Goal: Task Accomplishment & Management: Manage account settings

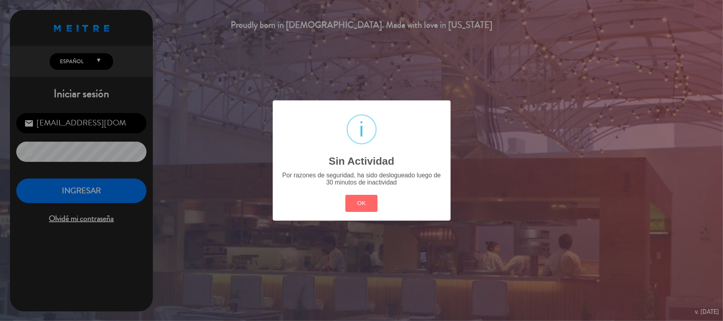
drag, startPoint x: 359, startPoint y: 205, endPoint x: 352, endPoint y: 203, distance: 7.4
click at [358, 204] on button "OK" at bounding box center [361, 203] width 32 height 17
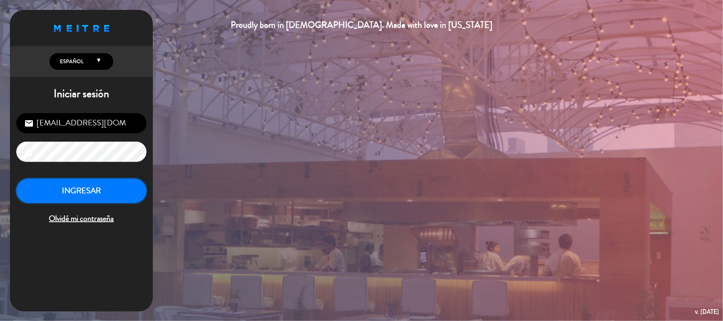
click at [122, 191] on button "INGRESAR" at bounding box center [81, 191] width 130 height 25
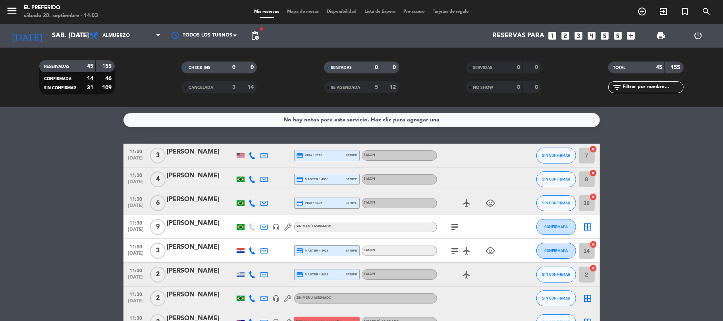
click at [616, 34] on icon "looks_6" at bounding box center [618, 36] width 10 height 10
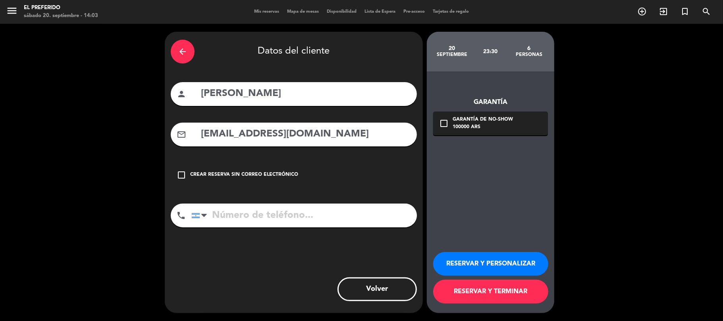
click at [188, 53] on div "arrow_back" at bounding box center [183, 52] width 24 height 24
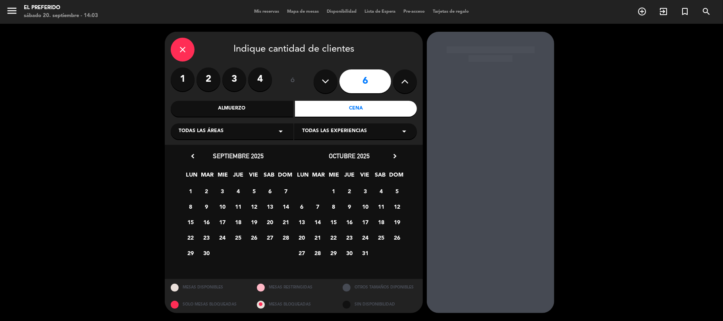
click at [323, 110] on div "Cena" at bounding box center [356, 109] width 122 height 16
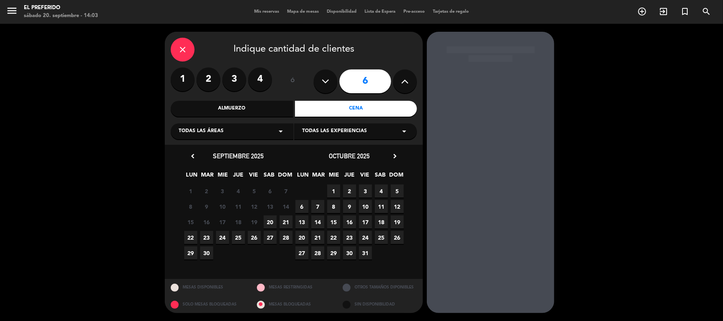
click at [268, 219] on span "20" at bounding box center [270, 222] width 13 height 13
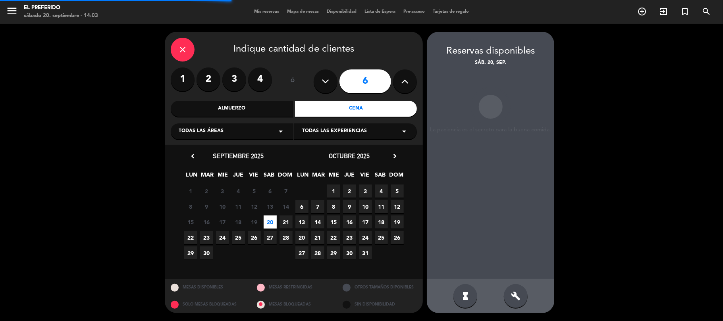
click at [518, 302] on div "build" at bounding box center [516, 296] width 24 height 24
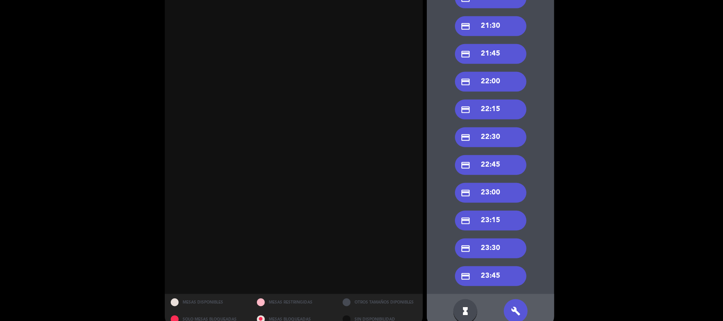
scroll to position [359, 0]
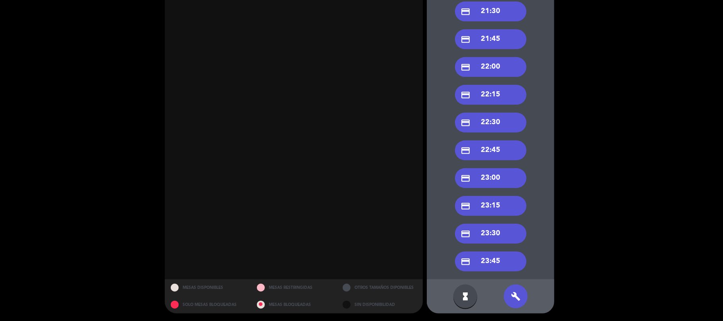
click at [506, 240] on div "credit_card 23:30" at bounding box center [490, 234] width 71 height 20
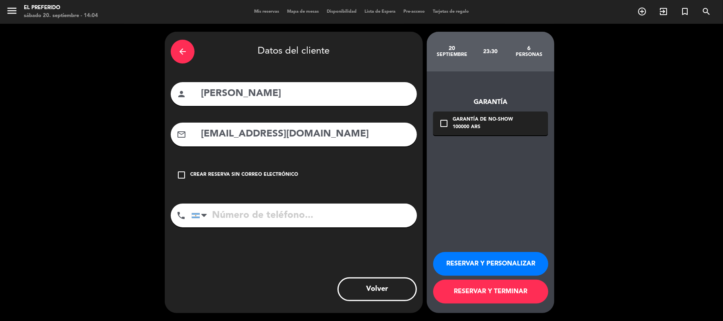
scroll to position [0, 0]
drag, startPoint x: 286, startPoint y: 91, endPoint x: 6, endPoint y: 94, distance: 279.5
click at [6, 94] on div "arrow_back Datos del cliente person [PERSON_NAME] mail_outline [EMAIL_ADDRESS][…" at bounding box center [361, 172] width 723 height 297
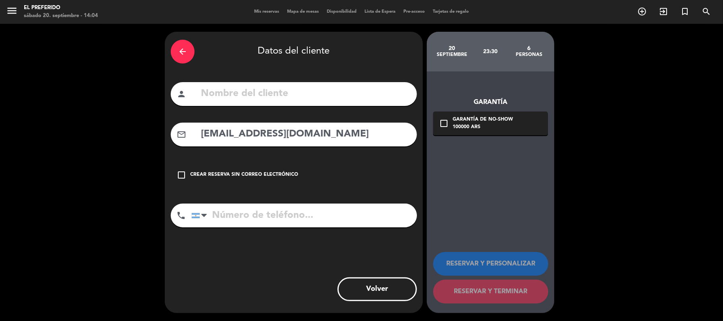
drag, startPoint x: 327, startPoint y: 129, endPoint x: 12, endPoint y: 137, distance: 315.3
click at [17, 137] on div "arrow_back Datos del cliente person mail_outline [EMAIL_ADDRESS][DOMAIN_NAME] c…" at bounding box center [361, 172] width 723 height 297
click at [210, 92] on input "text" at bounding box center [305, 94] width 211 height 16
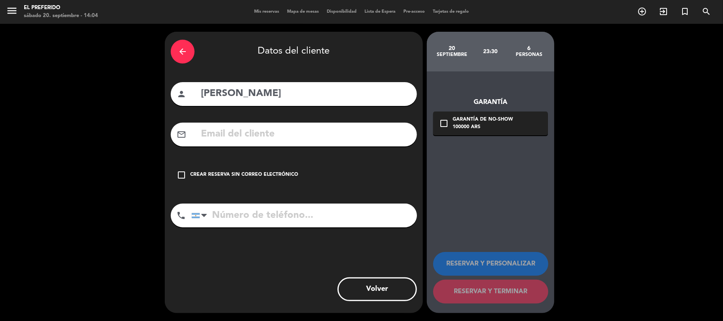
type input "[PERSON_NAME]"
click at [317, 225] on input "tel" at bounding box center [303, 216] width 225 height 24
click at [265, 183] on div "check_box_outline_blank Crear reserva sin correo electrónico" at bounding box center [294, 175] width 246 height 24
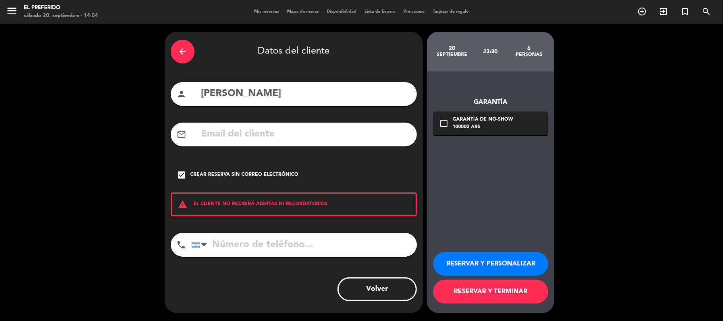
click at [264, 241] on input "tel" at bounding box center [303, 245] width 225 height 24
type input "[PHONE_NUMBER]"
click at [489, 258] on button "RESERVAR Y PERSONALIZAR" at bounding box center [490, 264] width 115 height 24
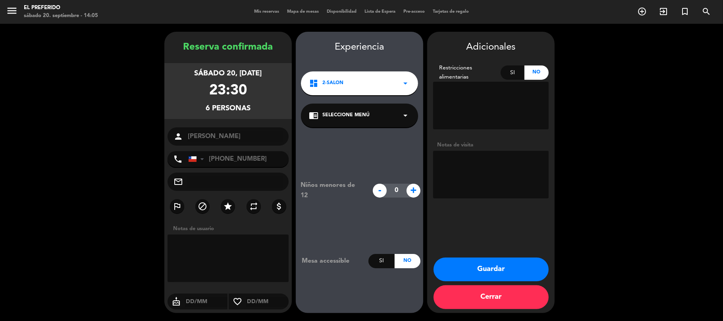
click at [474, 181] on textarea at bounding box center [491, 175] width 116 height 48
type textarea "j"
click at [469, 272] on button "Guardar" at bounding box center [490, 270] width 115 height 24
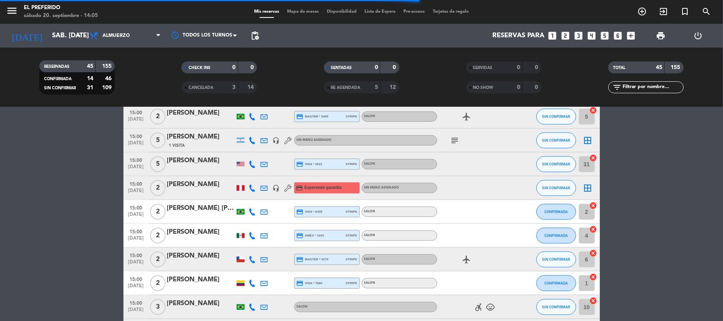
scroll to position [794, 0]
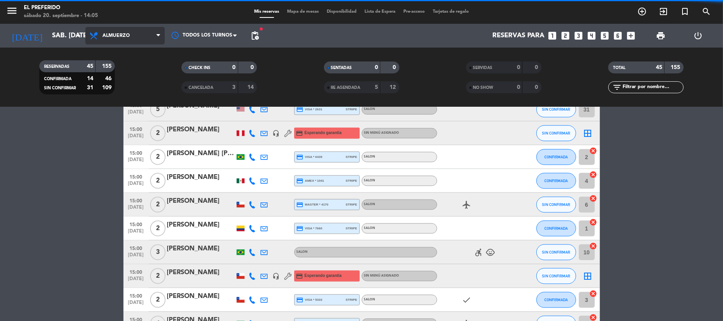
click at [126, 33] on span "Almuerzo" at bounding box center [115, 36] width 27 height 6
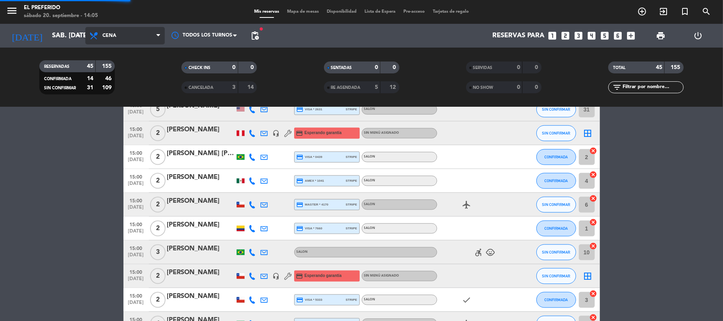
click at [113, 88] on div "menu El Preferido sábado 20. septiembre - 14:05 Mis reservas Mapa de mesas Disp…" at bounding box center [361, 53] width 723 height 107
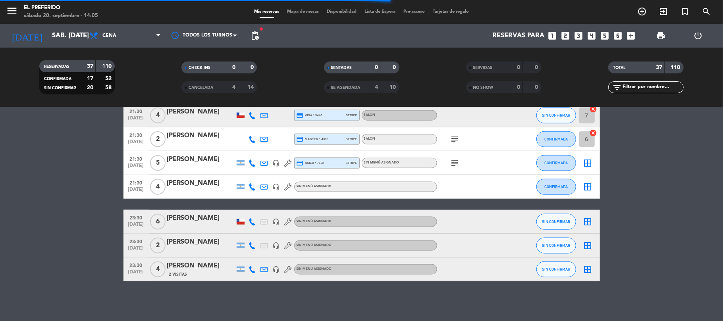
scroll to position [788, 0]
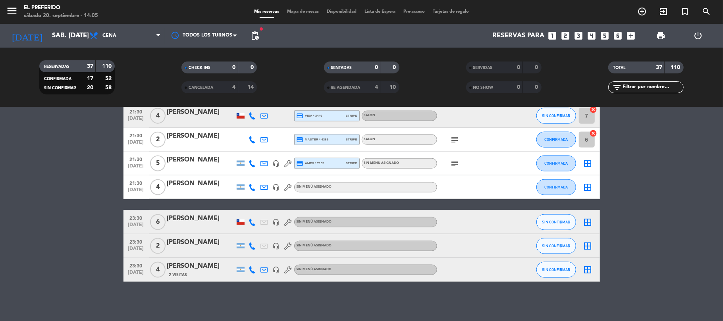
click at [202, 222] on div "[PERSON_NAME]" at bounding box center [200, 219] width 67 height 10
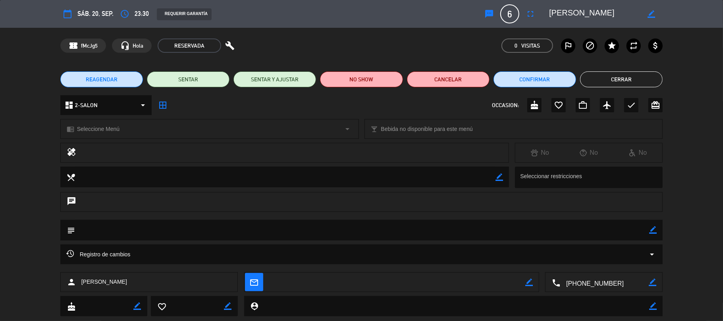
click at [647, 10] on div "border_color" at bounding box center [651, 14] width 23 height 14
click at [654, 10] on icon "border_color" at bounding box center [651, 14] width 8 height 8
drag, startPoint x: 595, startPoint y: 13, endPoint x: 575, endPoint y: 16, distance: 19.6
click at [575, 16] on textarea at bounding box center [594, 14] width 91 height 14
type textarea "[PERSON_NAME]"
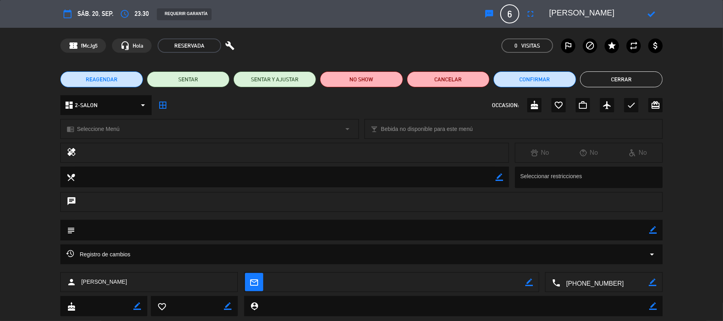
click at [654, 12] on icon at bounding box center [651, 14] width 8 height 8
click at [619, 81] on button "Cerrar" at bounding box center [621, 79] width 83 height 16
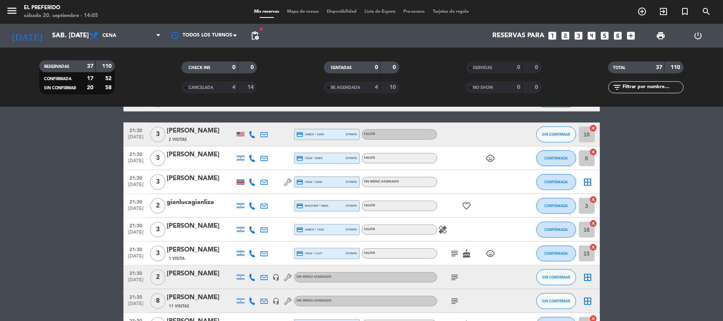
scroll to position [470, 0]
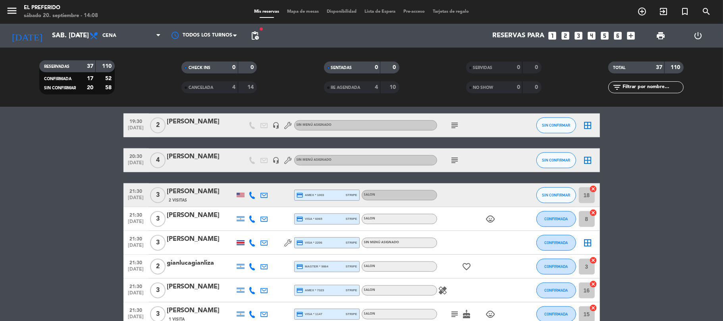
click at [577, 37] on icon "looks_3" at bounding box center [579, 36] width 10 height 10
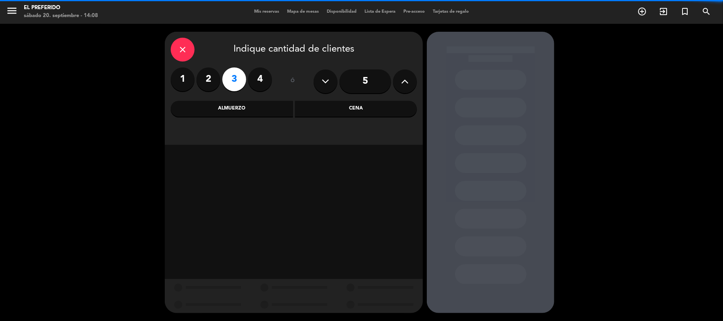
click at [349, 107] on div "Cena" at bounding box center [356, 109] width 122 height 16
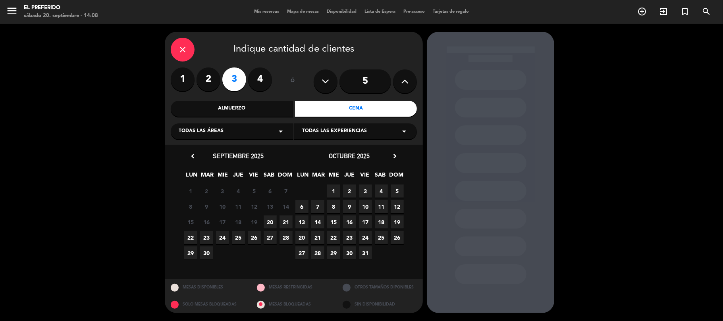
click at [288, 220] on span "21" at bounding box center [285, 222] width 13 height 13
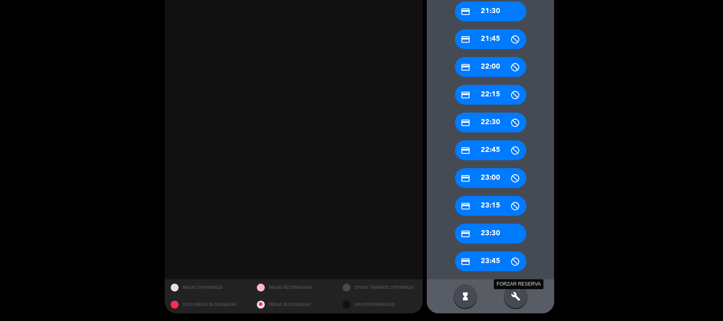
click at [517, 294] on icon "build" at bounding box center [516, 297] width 10 height 10
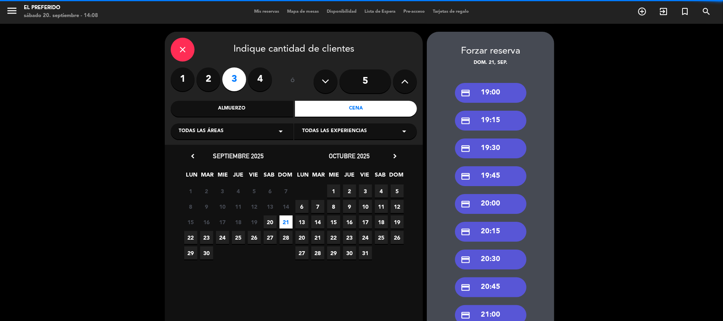
click at [476, 89] on div "credit_card 19:00" at bounding box center [490, 93] width 71 height 20
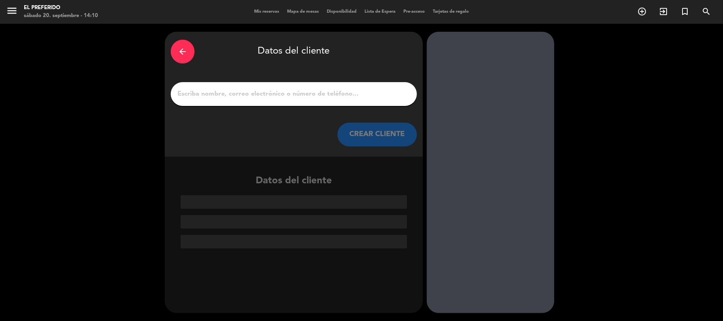
click at [314, 83] on div at bounding box center [294, 94] width 246 height 24
click at [313, 89] on input "1" at bounding box center [294, 94] width 234 height 11
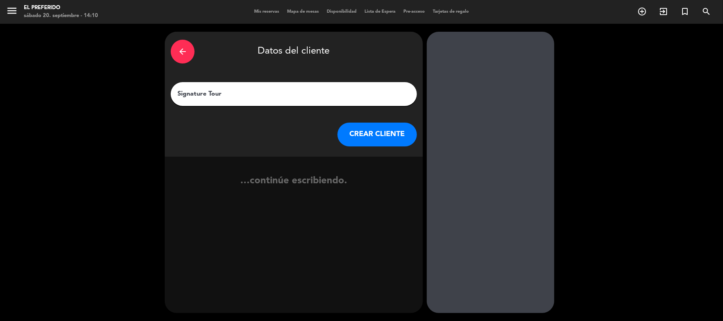
type input "Signature Tour"
click at [413, 143] on button "CREAR CLIENTE" at bounding box center [376, 135] width 79 height 24
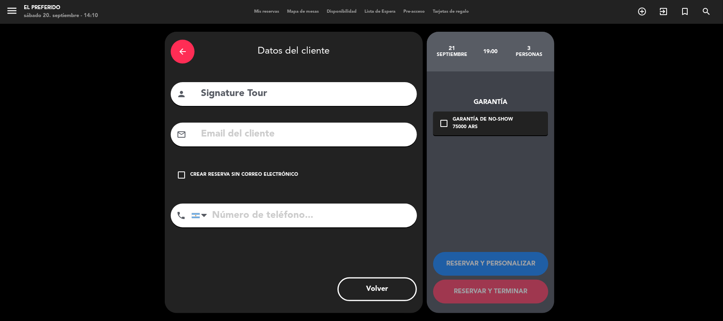
drag, startPoint x: 226, startPoint y: 173, endPoint x: 241, endPoint y: 188, distance: 20.8
click at [226, 173] on div "Crear reserva sin correo electrónico" at bounding box center [244, 175] width 108 height 8
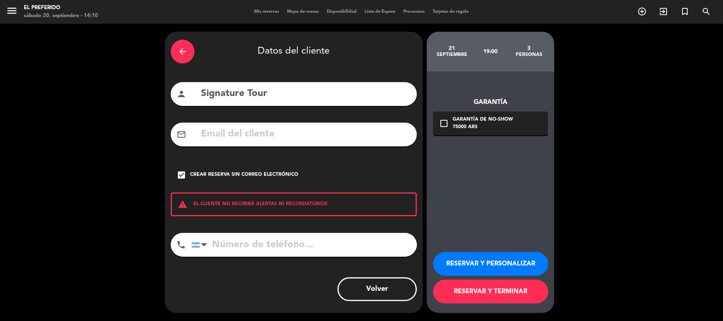
click at [470, 267] on button "RESERVAR Y PERSONALIZAR" at bounding box center [490, 264] width 115 height 24
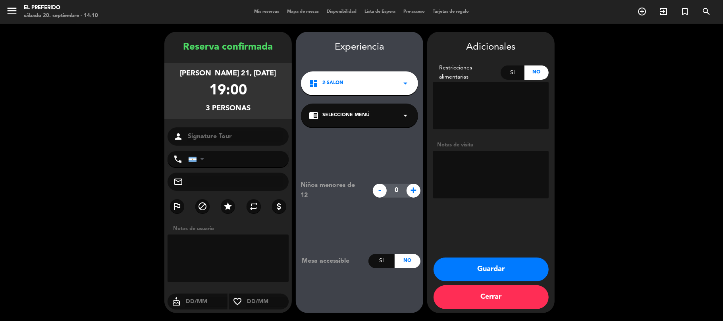
click at [522, 187] on textarea at bounding box center [491, 175] width 116 height 48
paste textarea "Total de pasajeros : 2 + Guia Facundo Menu: [PERSON_NAME] con provolone Tortill…"
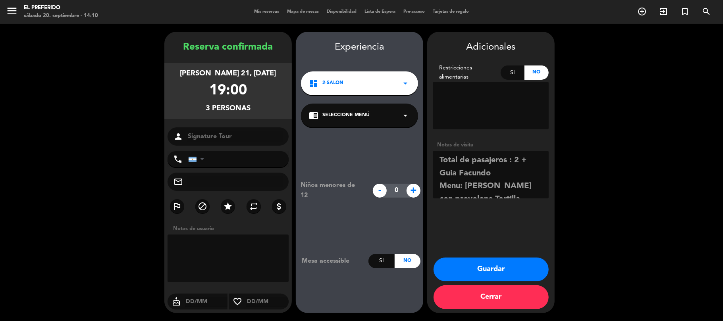
type textarea "Total de pasajeros : 2 + Guia Facundo Menu: [PERSON_NAME] con provolone Tortill…"
drag, startPoint x: 262, startPoint y: 112, endPoint x: 114, endPoint y: 4, distance: 182.9
click at [181, 50] on div "Reserva confirmada [PERSON_NAME] 21, [DATE] 19:00 3 personas person Signature T…" at bounding box center [227, 180] width 127 height 281
copy div "Reserva confirmada [PERSON_NAME] 21, [DATE] 19:00 3 personas"
drag, startPoint x: 512, startPoint y: 273, endPoint x: 502, endPoint y: 261, distance: 16.1
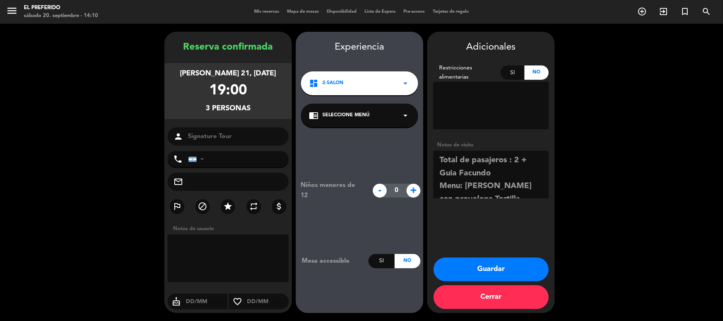
click at [512, 272] on button "Guardar" at bounding box center [490, 270] width 115 height 24
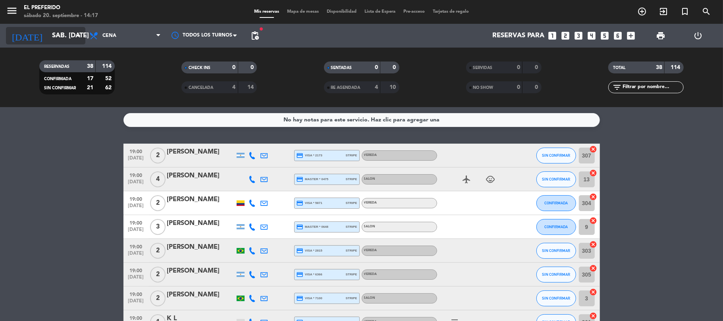
click at [70, 33] on input "sáb. [DATE]" at bounding box center [91, 35] width 86 height 15
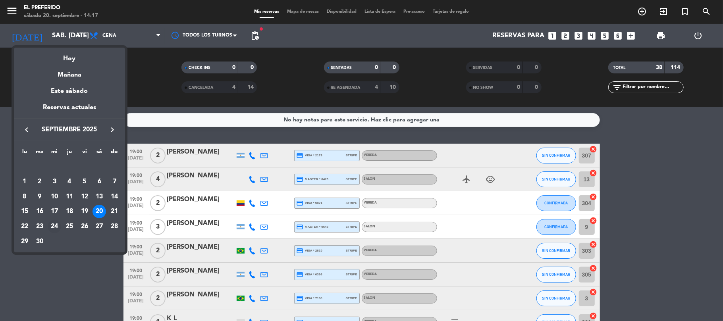
click at [55, 229] on div "24" at bounding box center [54, 226] width 13 height 13
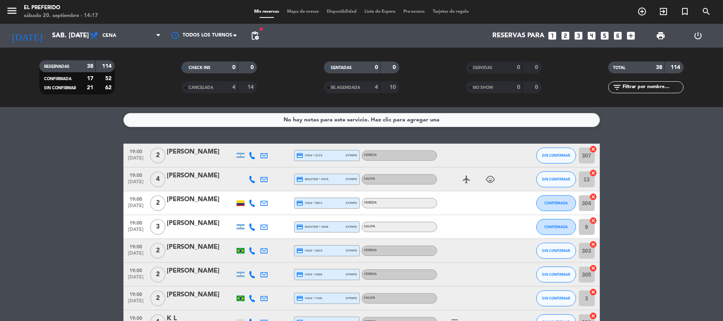
type input "mié. [DATE]"
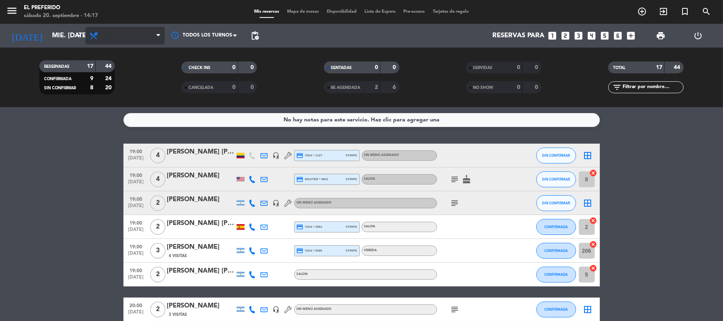
click at [137, 39] on span "Cena" at bounding box center [124, 35] width 79 height 17
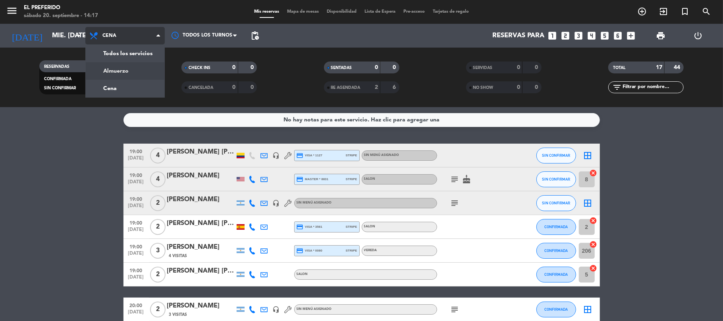
click at [137, 72] on div "menu El Preferido sábado 20. septiembre - 14:17 Mis reservas Mapa de mesas Disp…" at bounding box center [361, 53] width 723 height 107
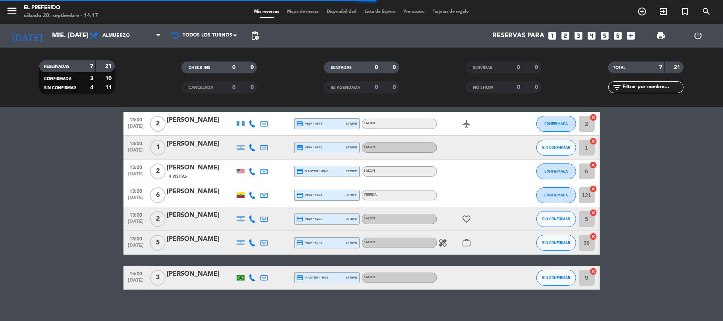
scroll to position [40, 0]
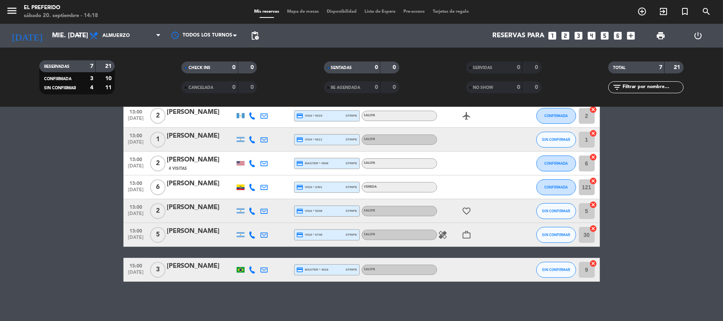
click at [619, 35] on icon "looks_6" at bounding box center [618, 36] width 10 height 10
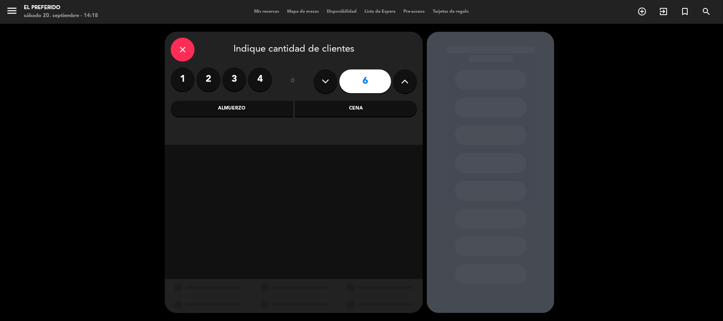
click at [257, 79] on label "4" at bounding box center [260, 79] width 24 height 24
click at [318, 117] on div "close Indique cantidad de clientes 1 2 3 4 ó 5 Almuerzo Cena" at bounding box center [294, 88] width 258 height 113
click at [322, 105] on div "Cena" at bounding box center [356, 109] width 122 height 16
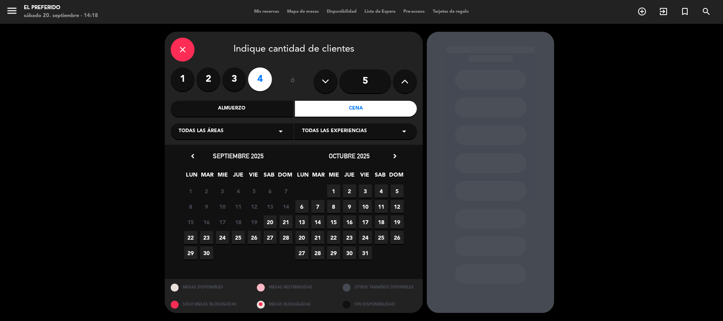
click at [268, 219] on span "20" at bounding box center [270, 222] width 13 height 13
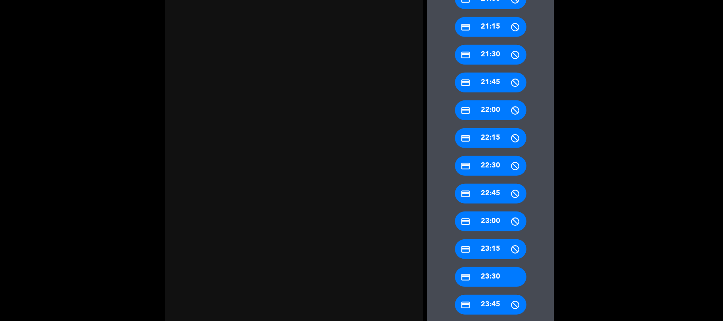
scroll to position [359, 0]
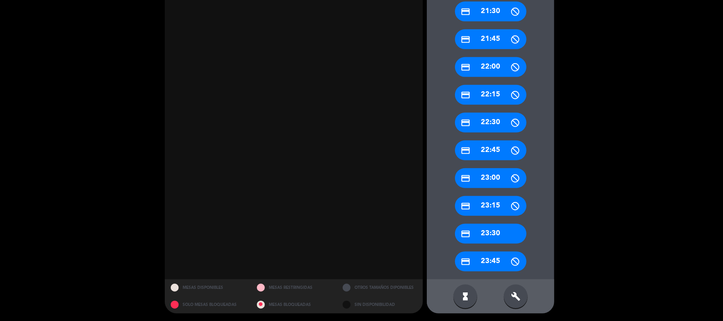
click at [511, 303] on div "build" at bounding box center [516, 297] width 24 height 24
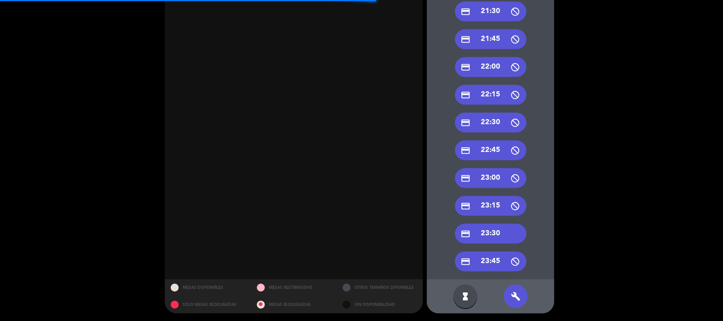
click at [497, 229] on div "credit_card 23:30" at bounding box center [490, 234] width 71 height 20
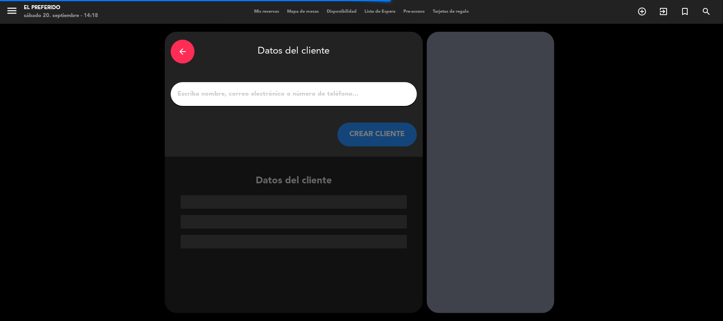
scroll to position [0, 0]
click at [337, 97] on input "1" at bounding box center [294, 94] width 234 height 11
paste input "[PERSON_NAME]"
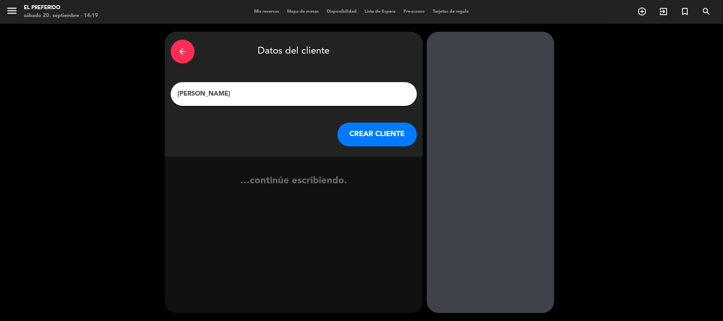
type input "[PERSON_NAME]"
click at [366, 132] on button "CREAR CLIENTE" at bounding box center [376, 135] width 79 height 24
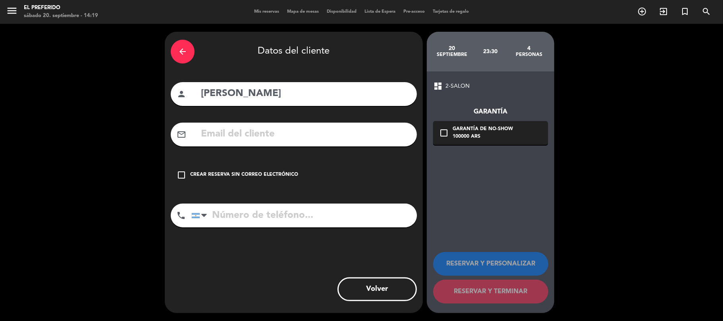
click at [315, 216] on input "tel" at bounding box center [303, 216] width 225 height 24
paste input "[PHONE_NUMBER]"
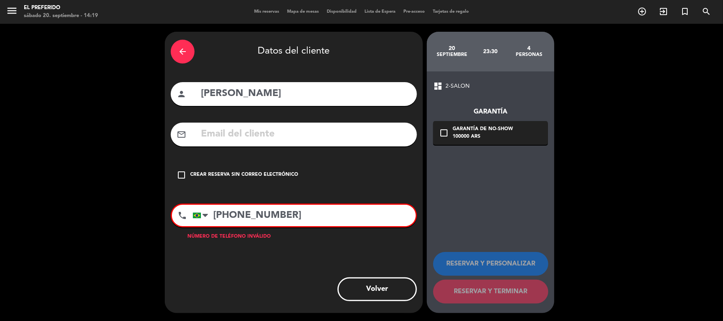
type input "[PHONE_NUMBER]"
click at [270, 179] on div "Crear reserva sin correo electrónico" at bounding box center [244, 175] width 108 height 8
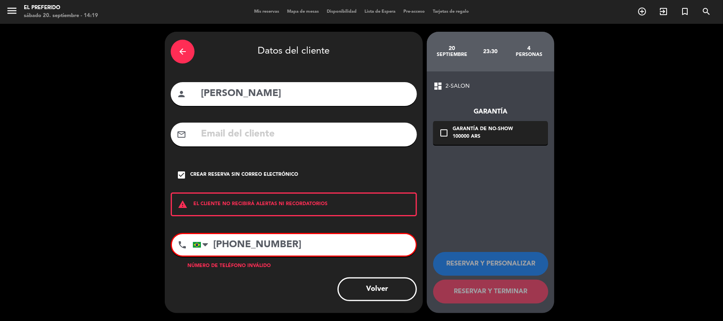
drag, startPoint x: 225, startPoint y: 243, endPoint x: 160, endPoint y: 242, distance: 65.1
click at [160, 242] on div "arrow_back Datos del cliente person [PERSON_NAME] mail_outline check_box Crear …" at bounding box center [361, 172] width 723 height 297
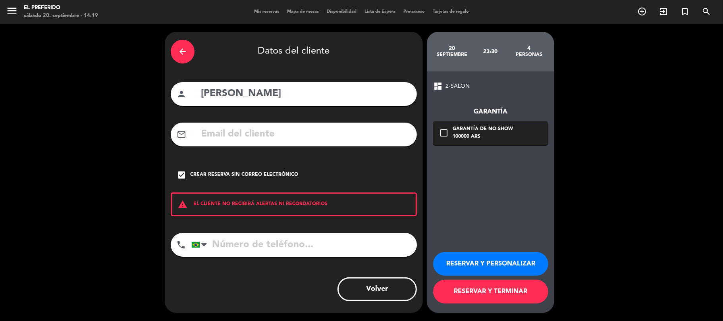
click at [486, 260] on button "RESERVAR Y PERSONALIZAR" at bounding box center [490, 264] width 115 height 24
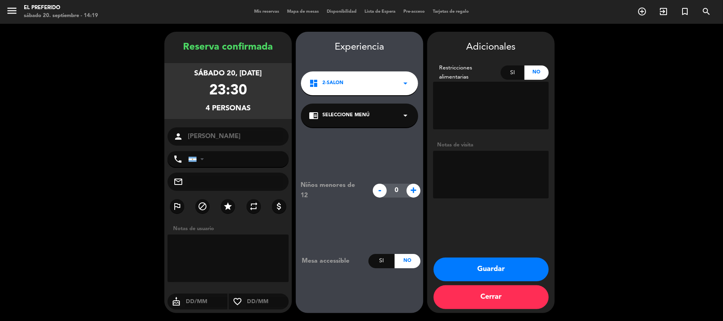
drag, startPoint x: 256, startPoint y: 105, endPoint x: 165, endPoint y: 37, distance: 114.0
click at [165, 37] on booking-confirmed "Reserva confirmada sábado 20, [DATE] 23:30 4 personas person [PERSON_NAME] phon…" at bounding box center [361, 172] width 707 height 281
copy div "Reserva confirmada sábado 20, [DATE] 23:30 4 personas"
click at [505, 269] on button "Guardar" at bounding box center [490, 270] width 115 height 24
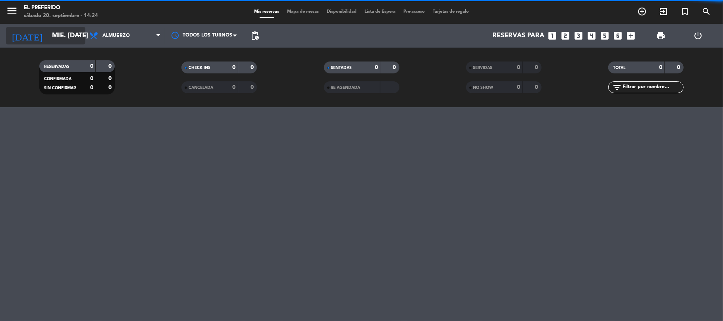
click at [58, 33] on input "mié. [DATE]" at bounding box center [91, 35] width 86 height 15
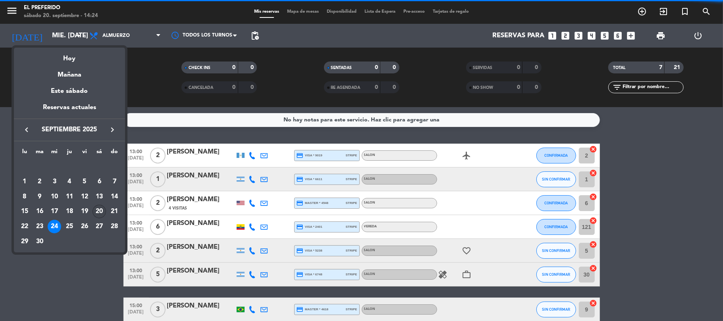
click at [101, 213] on div "20" at bounding box center [98, 211] width 13 height 13
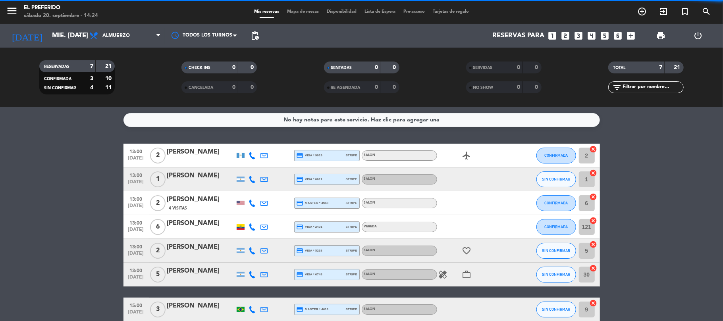
type input "sáb. [DATE]"
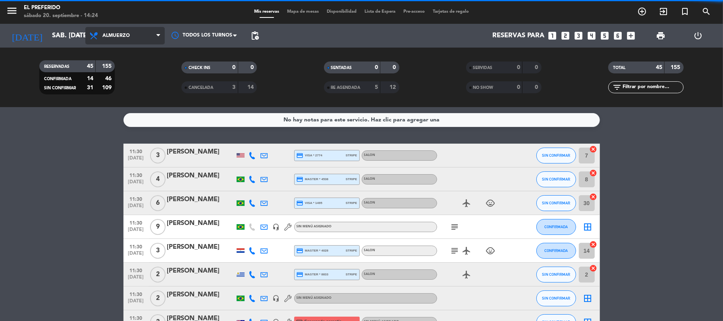
click at [132, 29] on span "Almuerzo" at bounding box center [124, 35] width 79 height 17
click at [134, 86] on div "menu El Preferido sábado 20. septiembre - 14:24 Mis reservas Mapa de mesas Disp…" at bounding box center [361, 53] width 723 height 107
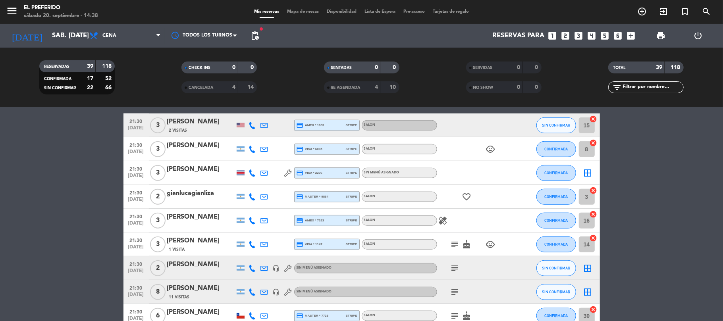
scroll to position [582, 0]
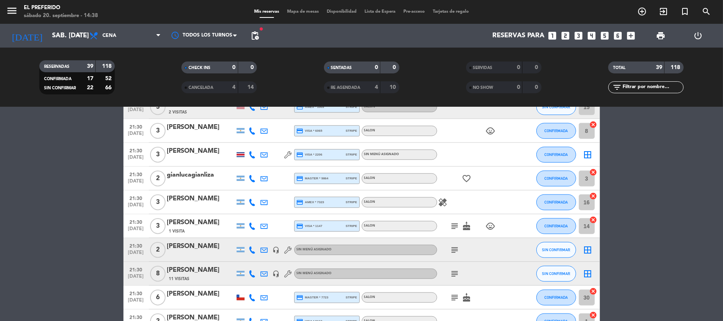
click at [183, 298] on div "[PERSON_NAME]" at bounding box center [200, 294] width 67 height 10
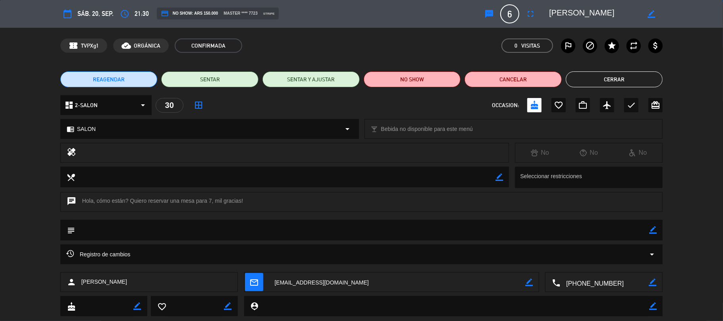
click at [607, 83] on button "Cerrar" at bounding box center [614, 79] width 97 height 16
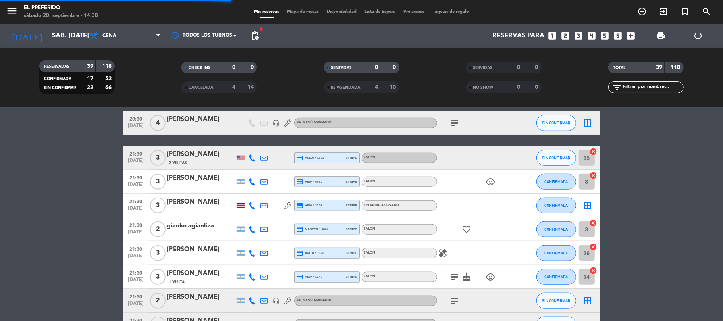
scroll to position [476, 0]
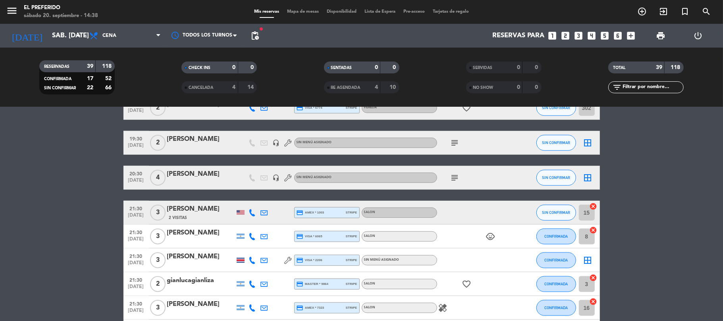
click at [199, 216] on div "2 Visitas" at bounding box center [200, 217] width 67 height 7
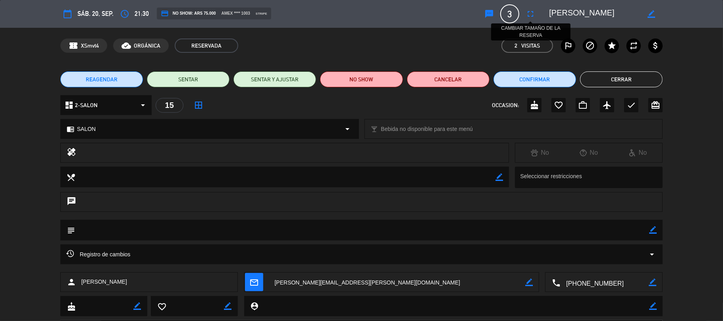
click at [526, 15] on icon "fullscreen" at bounding box center [531, 14] width 10 height 10
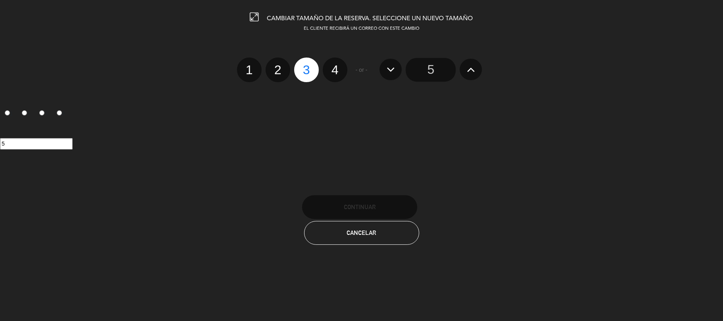
click at [423, 75] on input "5" at bounding box center [431, 70] width 50 height 24
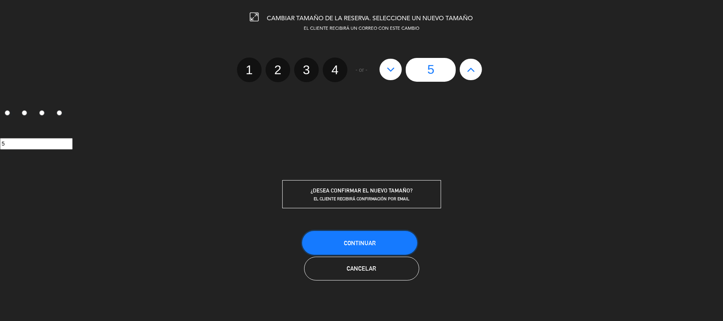
click at [382, 241] on button "Continuar" at bounding box center [359, 243] width 115 height 24
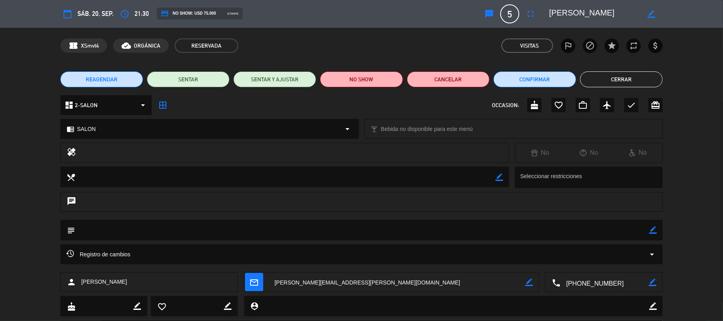
click at [626, 81] on button "Cerrar" at bounding box center [621, 79] width 83 height 16
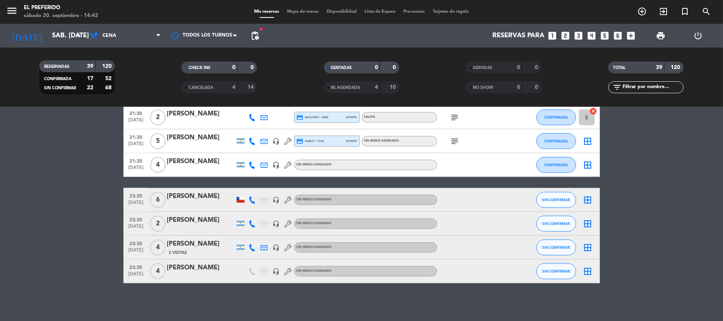
scroll to position [835, 0]
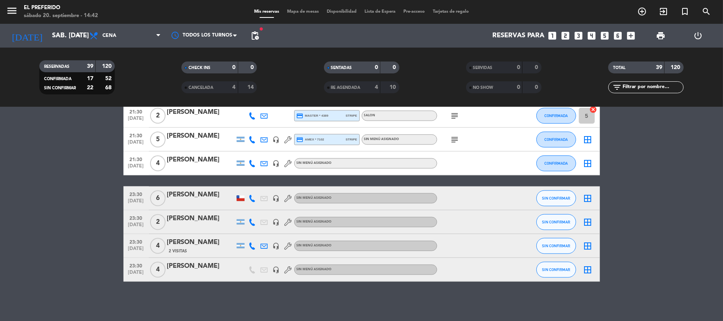
click at [198, 267] on div "[PERSON_NAME]" at bounding box center [200, 266] width 67 height 10
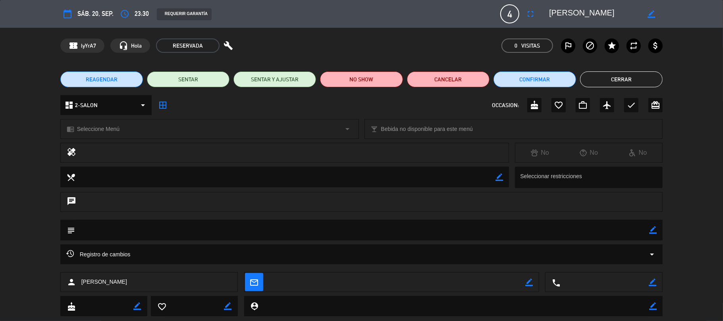
click at [122, 82] on button "REAGENDAR" at bounding box center [101, 79] width 83 height 16
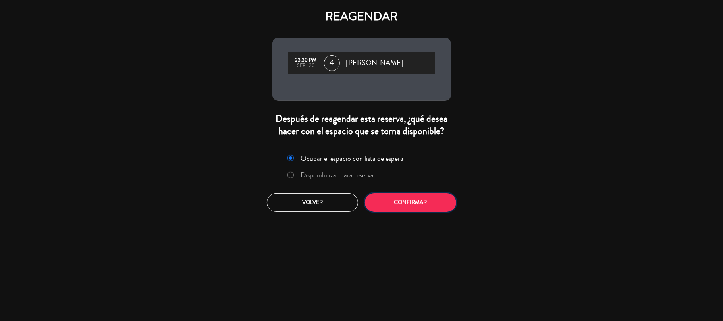
click at [423, 204] on button "Confirmar" at bounding box center [410, 202] width 91 height 19
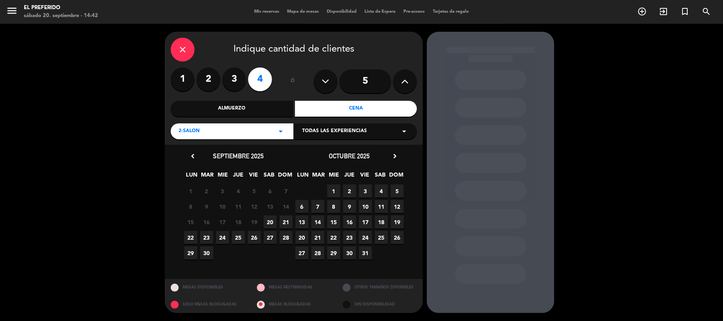
drag, startPoint x: 285, startPoint y: 218, endPoint x: 299, endPoint y: 231, distance: 19.4
click at [285, 218] on span "21" at bounding box center [285, 222] width 13 height 13
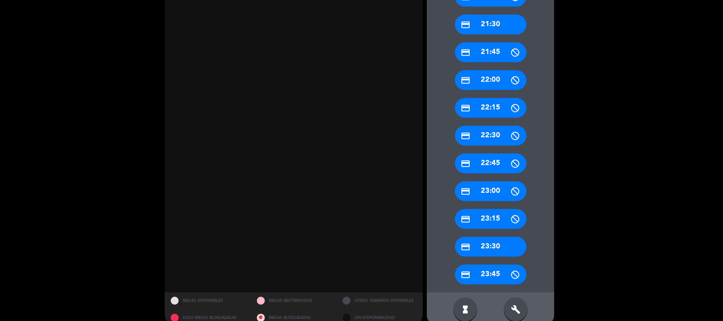
scroll to position [359, 0]
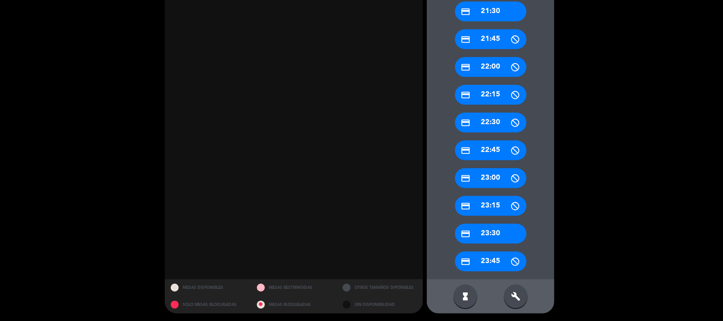
drag, startPoint x: 521, startPoint y: 289, endPoint x: 519, endPoint y: 272, distance: 17.2
click at [521, 289] on div "build" at bounding box center [516, 297] width 24 height 24
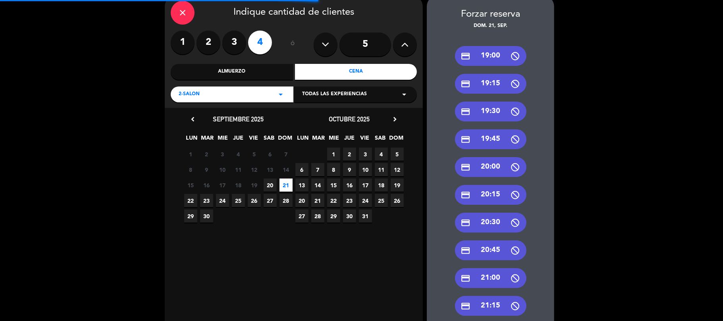
scroll to position [0, 0]
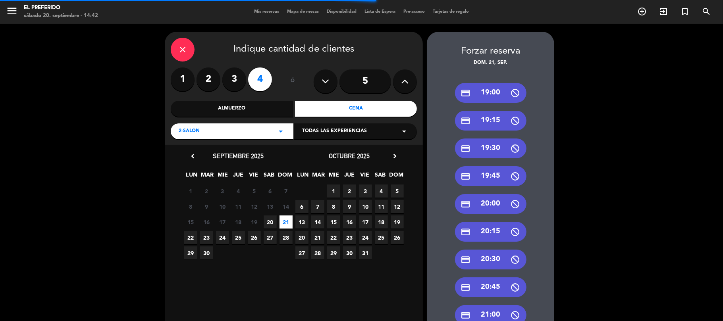
click at [393, 81] on button at bounding box center [405, 81] width 24 height 24
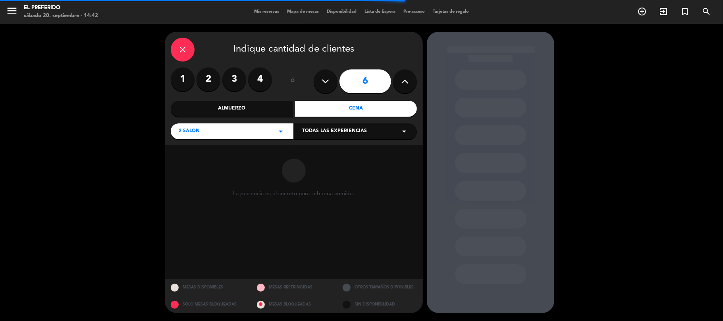
click at [399, 80] on button at bounding box center [405, 81] width 24 height 24
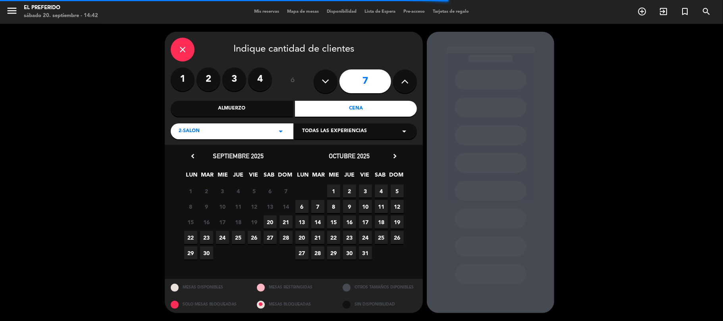
click at [323, 77] on icon at bounding box center [326, 81] width 8 height 12
type input "6"
click at [286, 221] on span "21" at bounding box center [285, 222] width 13 height 13
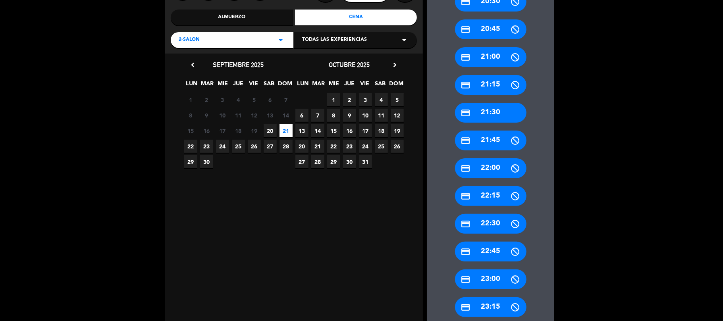
scroll to position [193, 0]
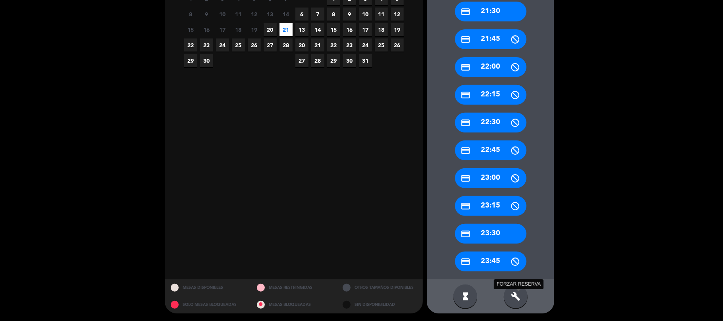
click at [513, 297] on icon "build" at bounding box center [516, 297] width 10 height 10
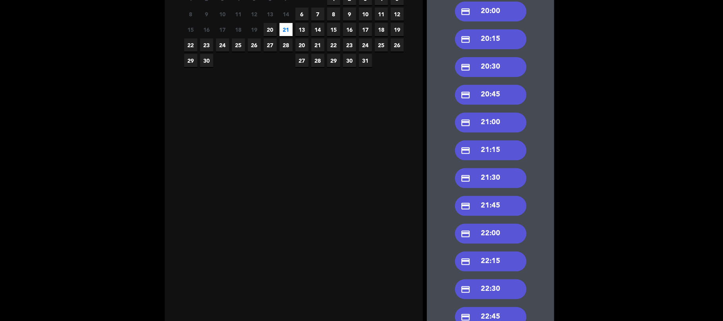
drag, startPoint x: 501, startPoint y: 233, endPoint x: 593, endPoint y: 239, distance: 92.3
click at [593, 239] on div "close Indique cantidad de clientes 1 2 3 4 ó 6 Almuerzo Cena 2-SALON arrow_drop…" at bounding box center [361, 159] width 723 height 657
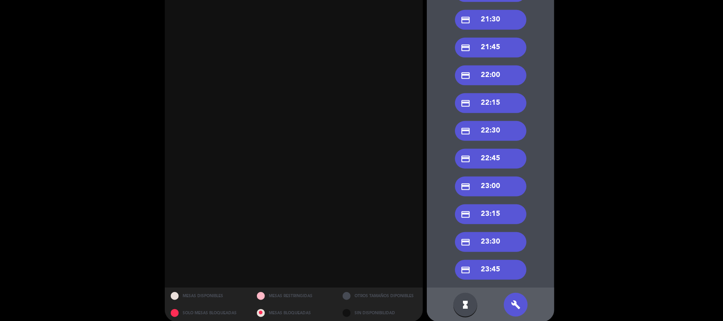
scroll to position [359, 0]
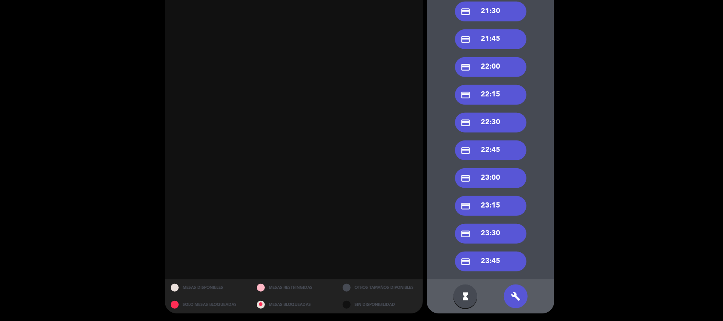
click at [499, 230] on div "credit_card 23:30" at bounding box center [490, 234] width 71 height 20
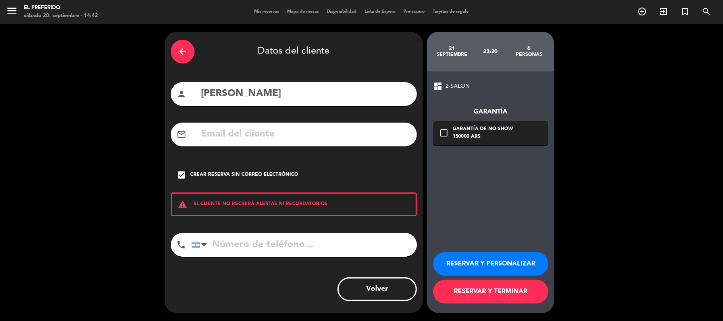
scroll to position [0, 0]
click at [499, 256] on button "RESERVAR Y PERSONALIZAR" at bounding box center [490, 264] width 115 height 24
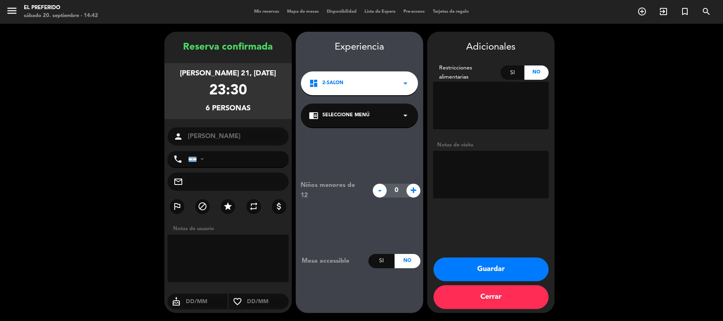
drag, startPoint x: 263, startPoint y: 110, endPoint x: 183, endPoint y: 40, distance: 106.1
click at [183, 40] on div "Reserva confirmada [PERSON_NAME] 21, [DATE] 23:30 6 personas person [PERSON_NAM…" at bounding box center [227, 180] width 127 height 281
drag, startPoint x: 466, startPoint y: 266, endPoint x: 397, endPoint y: 189, distance: 102.9
click at [466, 265] on button "Guardar" at bounding box center [490, 270] width 115 height 24
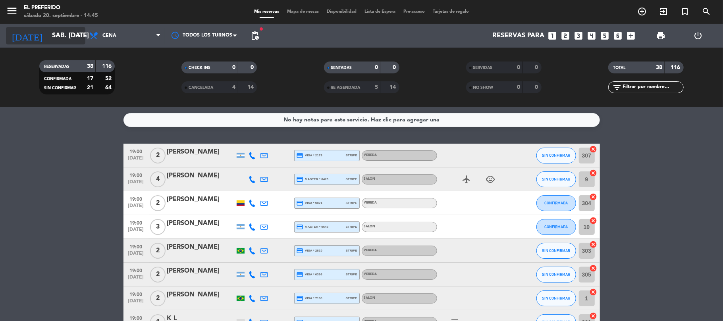
click at [65, 37] on input "sáb. [DATE]" at bounding box center [91, 35] width 86 height 15
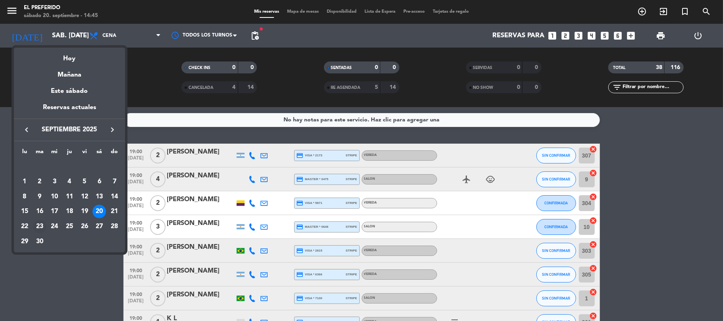
click at [41, 229] on div "23" at bounding box center [39, 226] width 13 height 13
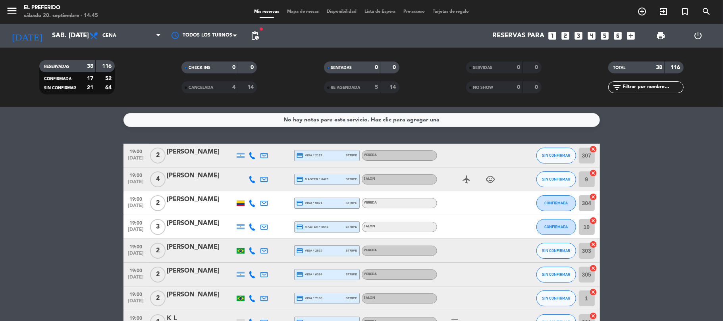
type input "[DATE] sep."
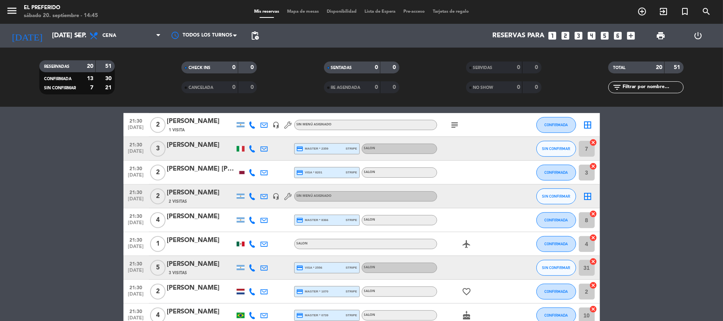
scroll to position [318, 0]
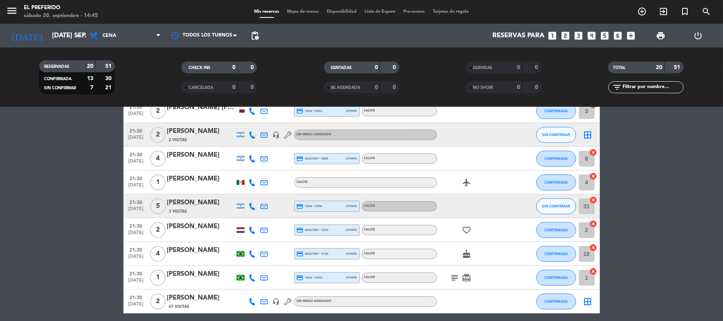
click at [209, 139] on div "2 Visitas" at bounding box center [200, 140] width 67 height 7
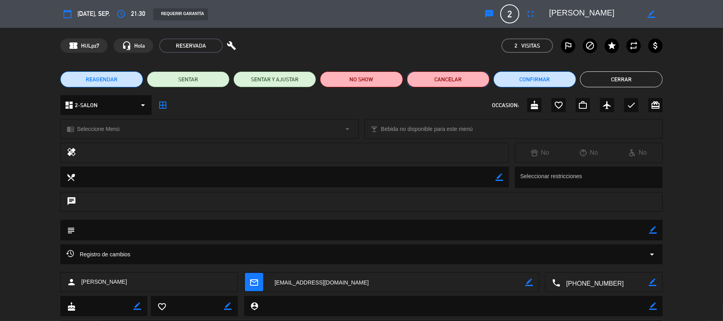
click at [466, 78] on button "Cancelar" at bounding box center [448, 79] width 83 height 16
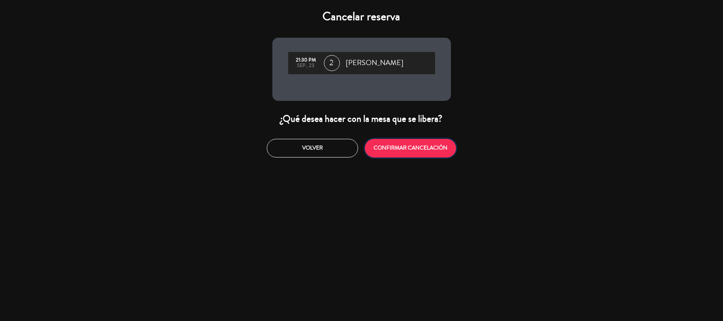
click at [437, 155] on button "CONFIRMAR CANCELACIÓN" at bounding box center [410, 148] width 91 height 19
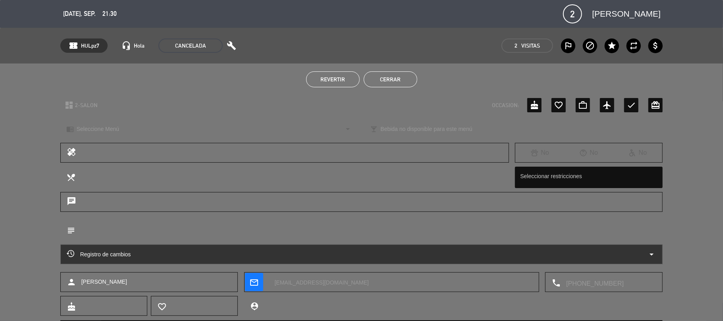
click at [382, 81] on button "Cerrar" at bounding box center [391, 79] width 54 height 16
